Goal: Find specific page/section: Find specific page/section

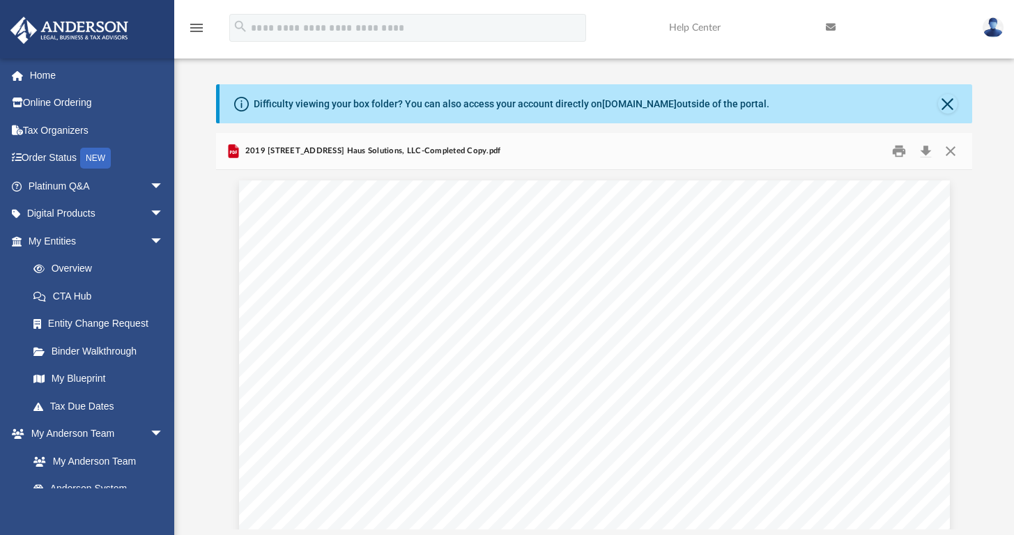
scroll to position [307, 745]
click at [944, 100] on button "Close" at bounding box center [948, 104] width 20 height 20
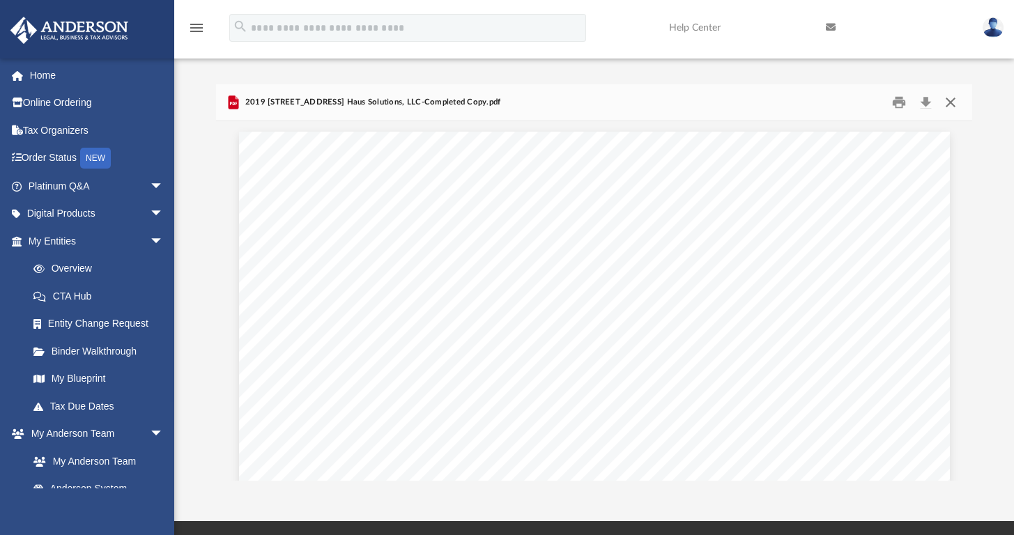
click at [945, 107] on button "Close" at bounding box center [949, 103] width 25 height 22
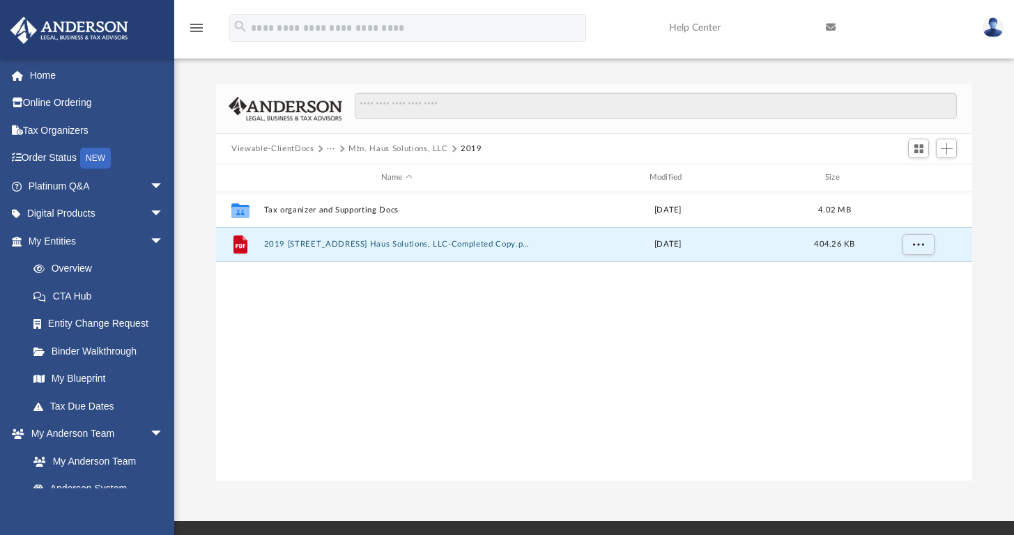
click at [258, 143] on button "Viewable-ClientDocs" at bounding box center [272, 149] width 82 height 13
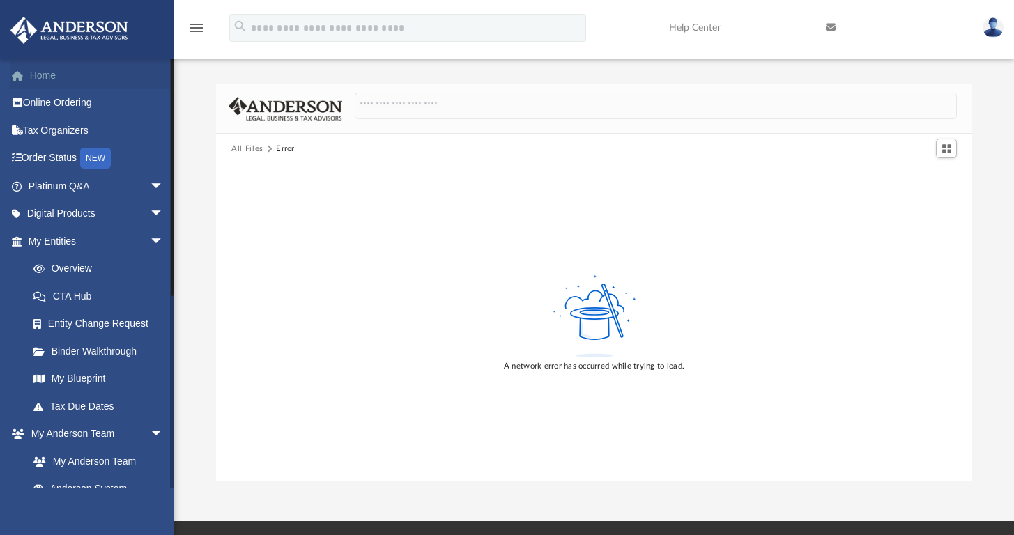
click at [38, 76] on link "Home" at bounding box center [97, 75] width 175 height 28
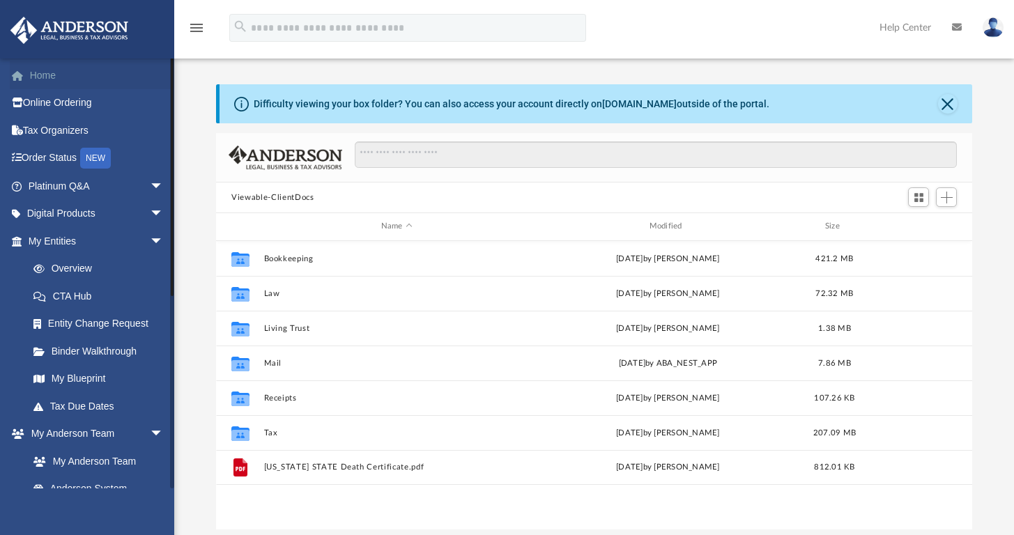
scroll to position [307, 745]
click at [38, 72] on link "Home" at bounding box center [97, 75] width 175 height 28
